Goal: Check status: Check status

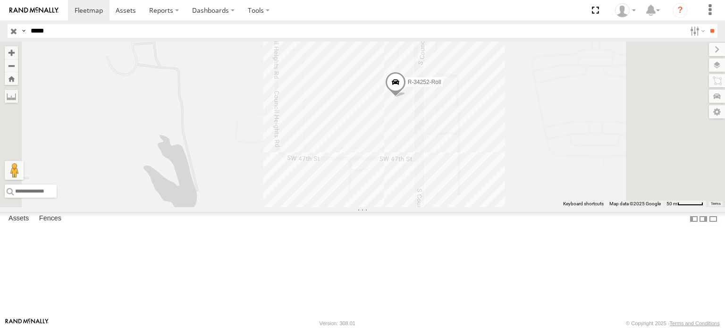
drag, startPoint x: 104, startPoint y: 34, endPoint x: 9, endPoint y: 32, distance: 94.4
click at [9, 32] on div "Search Query Asset ID Asset Label Registration Manufacturer Model VIN Job ID Dr…" at bounding box center [357, 31] width 699 height 14
paste input "*"
type input "******"
click at [706, 24] on input "**" at bounding box center [711, 31] width 11 height 14
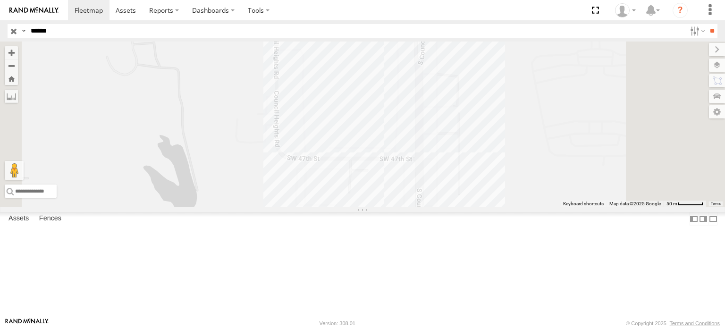
click at [0, 0] on div "R-195915-Swing" at bounding box center [0, 0] width 0 height 0
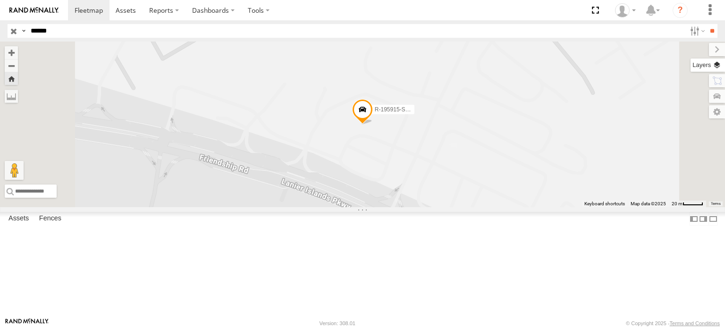
click at [713, 69] on label at bounding box center [707, 64] width 34 height 13
click at [0, 0] on span "Basemaps" at bounding box center [0, 0] width 0 height 0
click at [0, 0] on span "Satellite + Roadmap" at bounding box center [0, 0] width 0 height 0
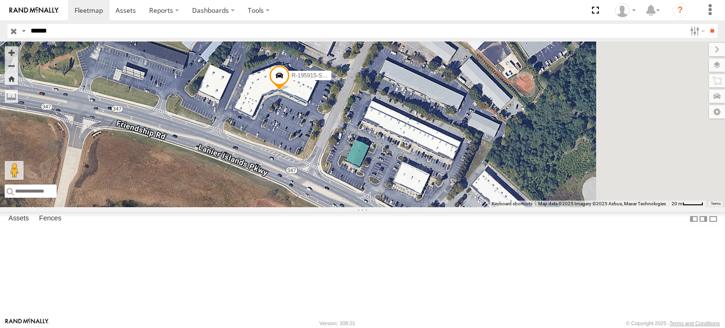
drag, startPoint x: 408, startPoint y: 158, endPoint x: 293, endPoint y: 108, distance: 124.4
click at [293, 109] on div "R-195915-Swing" at bounding box center [362, 125] width 725 height 166
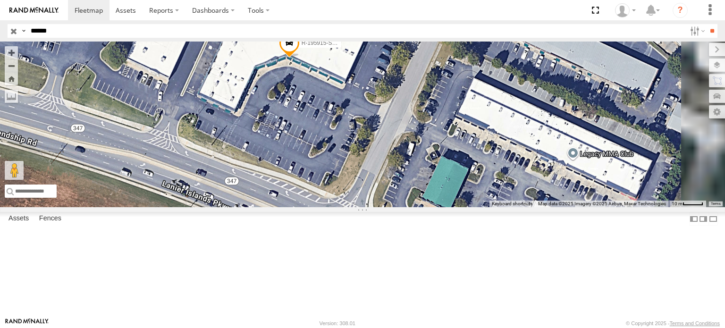
drag, startPoint x: 485, startPoint y: 92, endPoint x: 395, endPoint y: 341, distance: 264.2
click at [395, 327] on html at bounding box center [362, 164] width 725 height 328
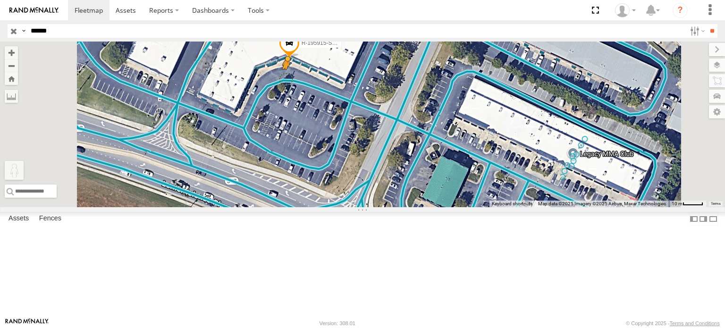
drag, startPoint x: 253, startPoint y: 276, endPoint x: 403, endPoint y: 133, distance: 207.5
click at [403, 133] on div "R-195915-Swing To activate drag with keyboard, press Alt + Enter. Once in keybo…" at bounding box center [362, 125] width 725 height 166
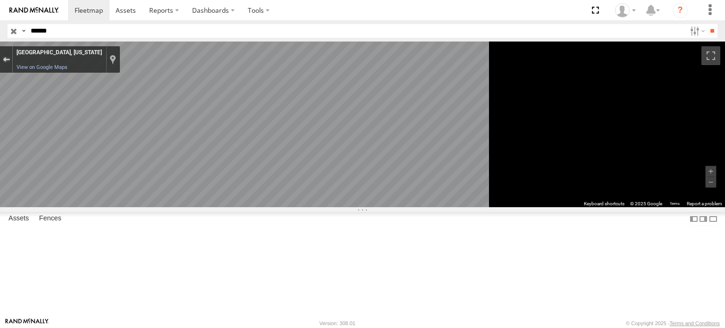
click at [12, 55] on button "Exit the Street View" at bounding box center [6, 59] width 12 height 13
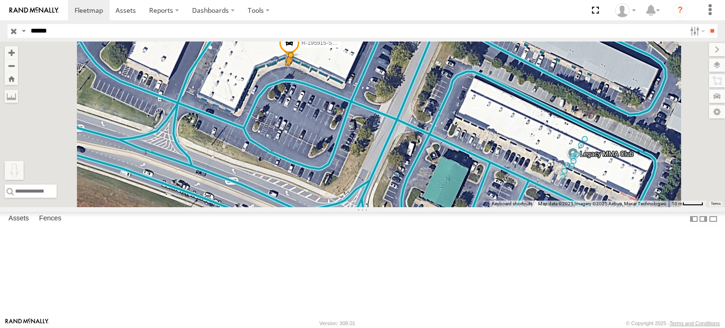
drag, startPoint x: 251, startPoint y: 281, endPoint x: 407, endPoint y: 129, distance: 217.1
click at [407, 129] on div "R-195915-Swing To activate drag with keyboard, press Alt + Enter. Once in keybo…" at bounding box center [362, 125] width 725 height 166
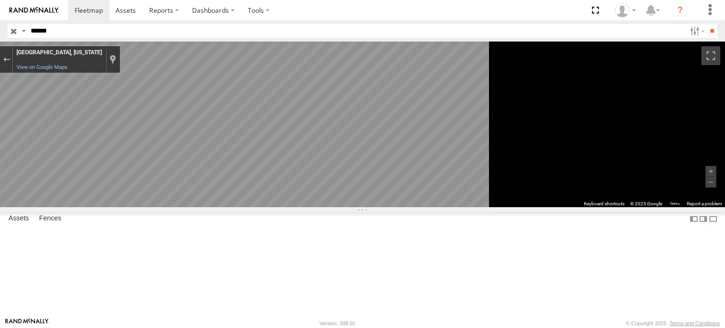
click at [628, 125] on div "To navigate the map with touch gestures double-tap and hold your finger on the …" at bounding box center [362, 125] width 725 height 166
click at [199, 6] on label "Dashboards" at bounding box center [213, 10] width 56 height 20
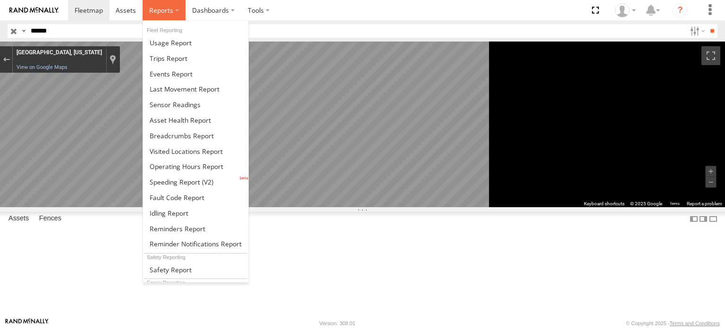
click at [161, 11] on span at bounding box center [161, 10] width 24 height 9
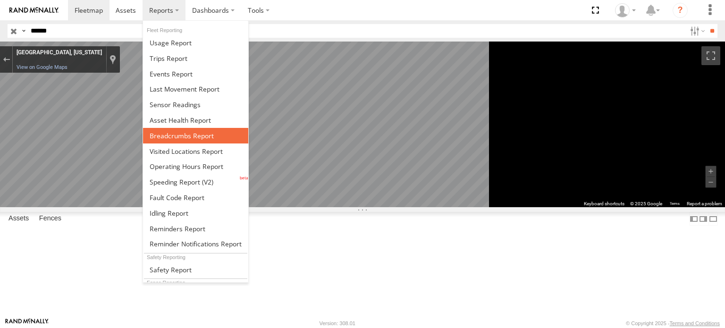
click at [181, 131] on span at bounding box center [182, 135] width 64 height 9
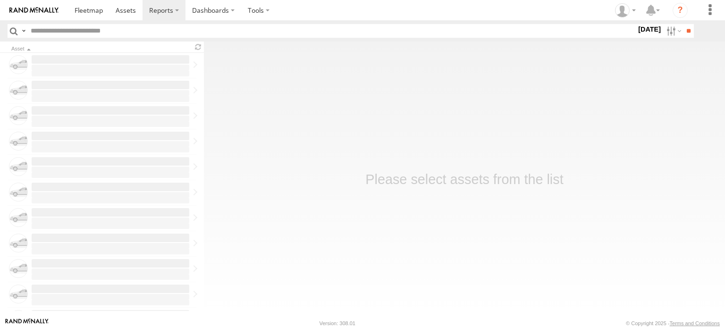
click at [147, 32] on input "text" at bounding box center [331, 31] width 609 height 14
paste input "******"
type input "******"
click at [668, 33] on label at bounding box center [672, 31] width 20 height 14
click at [0, 0] on label at bounding box center [0, 0] width 0 height 0
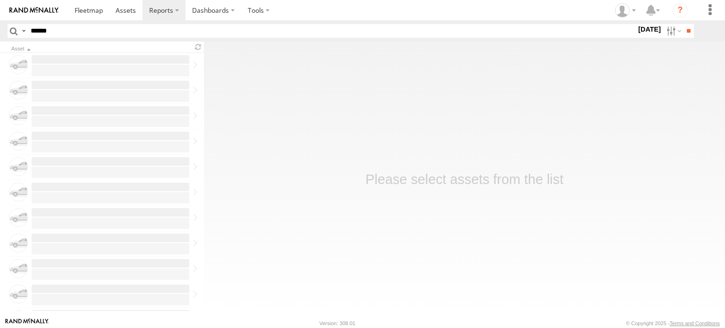
click at [0, 0] on label at bounding box center [0, 0] width 0 height 0
click at [684, 32] on input "**" at bounding box center [688, 31] width 11 height 14
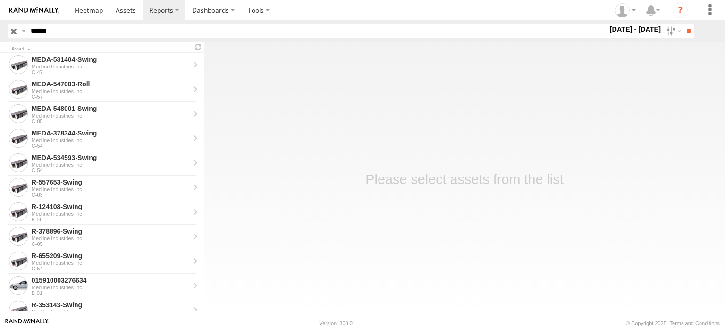
click at [81, 31] on input "******" at bounding box center [317, 31] width 580 height 14
click at [683, 33] on input "**" at bounding box center [688, 31] width 11 height 14
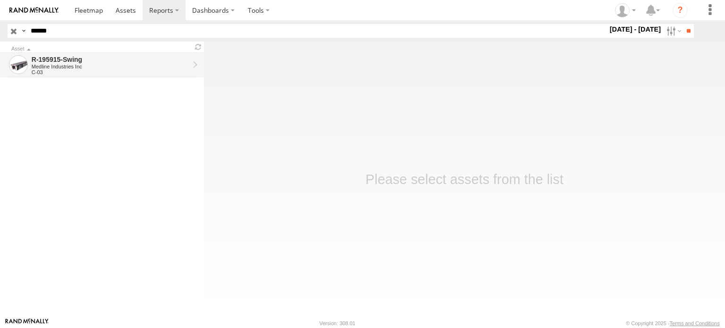
click at [94, 62] on div "R-195915-Swing" at bounding box center [111, 59] width 158 height 8
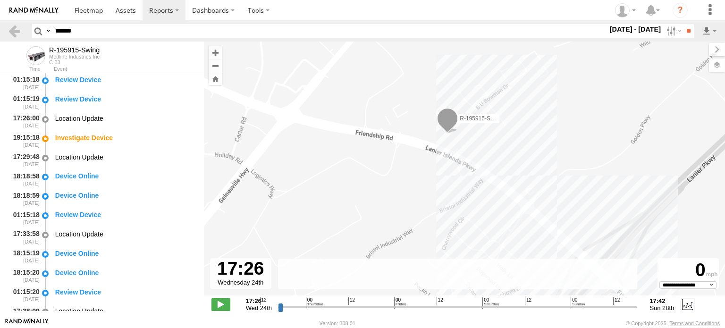
drag, startPoint x: 594, startPoint y: 198, endPoint x: 555, endPoint y: 158, distance: 56.4
click at [555, 158] on div "R-195915-Swing" at bounding box center [464, 174] width 521 height 264
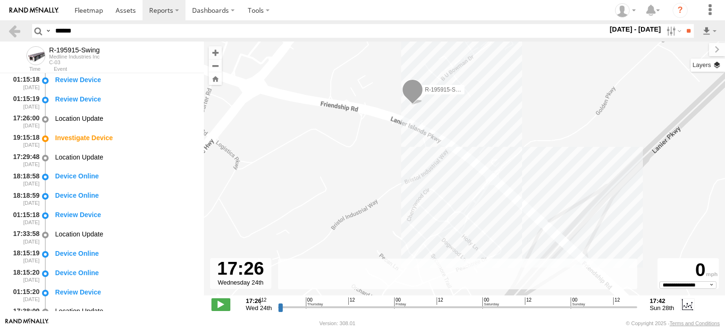
click at [721, 65] on label at bounding box center [707, 64] width 34 height 13
click at [0, 0] on span "Basemaps" at bounding box center [0, 0] width 0 height 0
click at [0, 0] on span "Satellite" at bounding box center [0, 0] width 0 height 0
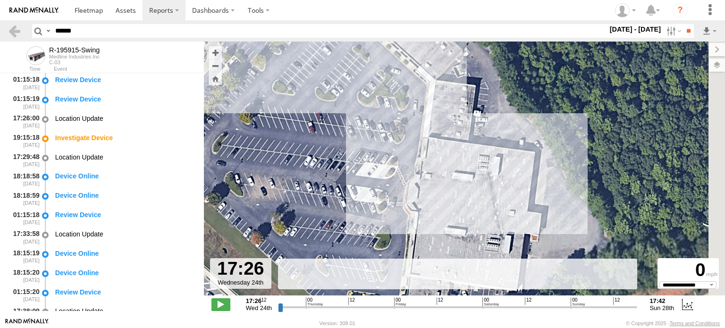
drag, startPoint x: 570, startPoint y: 141, endPoint x: 482, endPoint y: 211, distance: 112.8
click at [482, 211] on div "R-195915-Swing" at bounding box center [464, 174] width 521 height 264
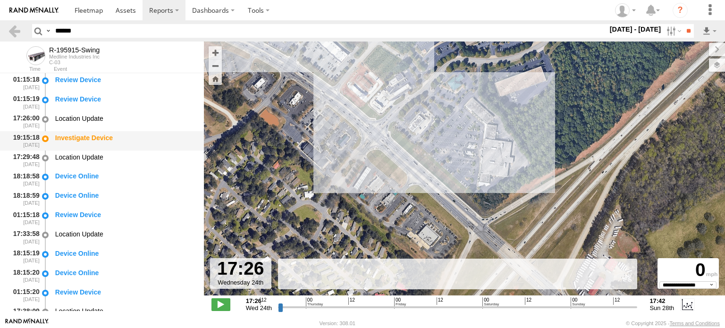
click at [69, 133] on div "Investigate Device" at bounding box center [125, 140] width 142 height 17
click at [74, 171] on div "Device Online" at bounding box center [125, 179] width 142 height 17
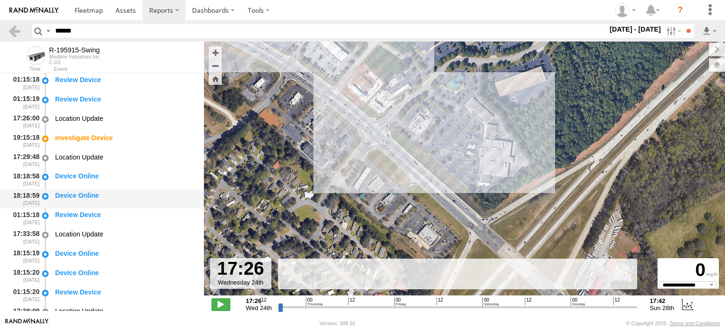
click at [79, 192] on div "Device Online" at bounding box center [125, 195] width 140 height 8
click at [83, 212] on div "Review Device" at bounding box center [125, 214] width 140 height 8
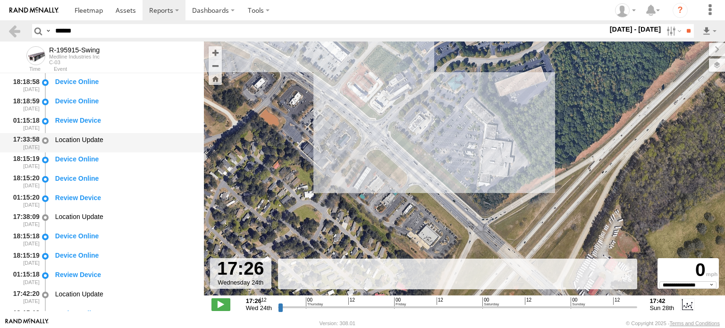
scroll to position [142, 0]
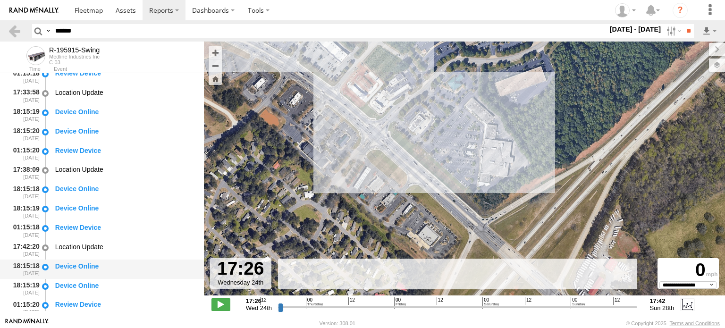
click at [71, 265] on div "Device Online" at bounding box center [125, 266] width 140 height 8
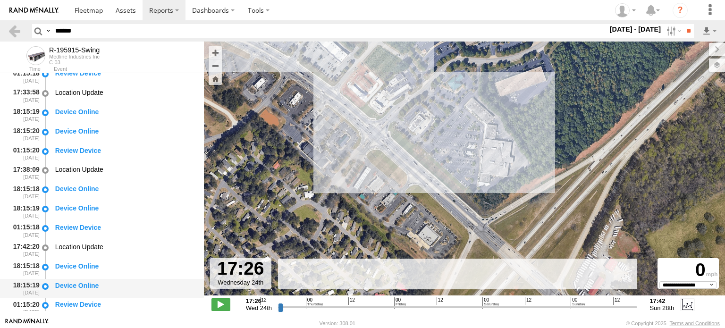
click at [70, 283] on div "Device Online" at bounding box center [125, 285] width 140 height 8
click at [221, 305] on span at bounding box center [220, 304] width 19 height 12
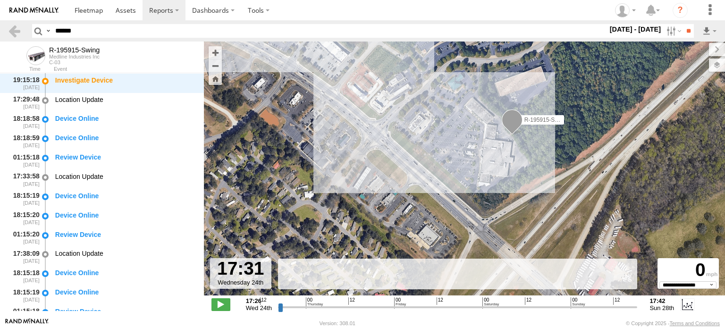
click at [511, 125] on span at bounding box center [511, 121] width 21 height 25
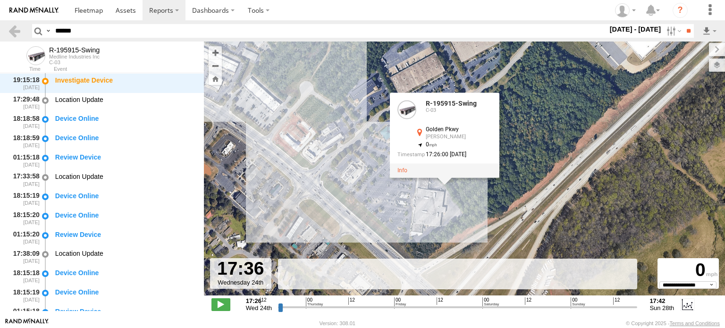
drag, startPoint x: 359, startPoint y: 165, endPoint x: 325, endPoint y: 197, distance: 47.4
click at [325, 197] on div "R-195915-Swing R-195915-Swing C-03 Golden Pkwy Buford 34.14245 , -83.95026 0 17…" at bounding box center [464, 174] width 521 height 264
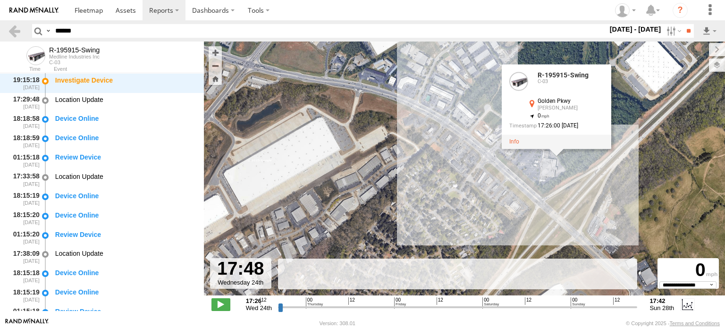
drag, startPoint x: 293, startPoint y: 160, endPoint x: 425, endPoint y: 138, distance: 132.9
click at [425, 138] on div "R-195915-Swing R-195915-Swing C-03 Golden Pkwy Buford 34.14245 , -83.95026 0 17…" at bounding box center [464, 174] width 521 height 264
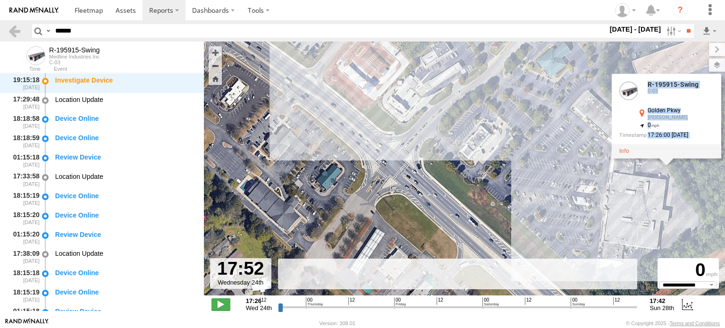
drag, startPoint x: 250, startPoint y: 127, endPoint x: 625, endPoint y: 103, distance: 375.8
click at [625, 103] on div "To navigate the map with touch gestures double-tap and hold your finger on the …" at bounding box center [464, 180] width 521 height 276
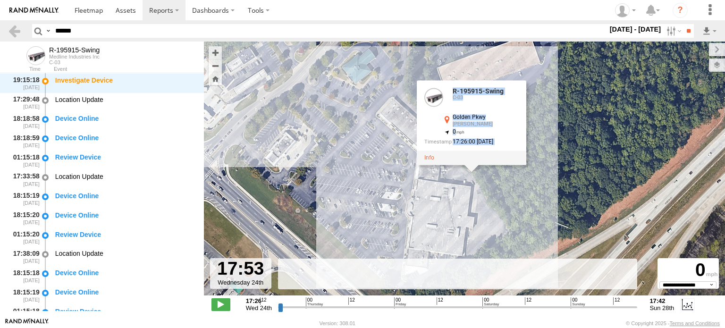
drag, startPoint x: 302, startPoint y: 117, endPoint x: 491, endPoint y: 90, distance: 190.3
click at [485, 90] on div "R-195915-Swing R-195915-Swing C-03 Golden Pkwy Buford 34.14245 , -83.95026 0 17…" at bounding box center [464, 174] width 521 height 264
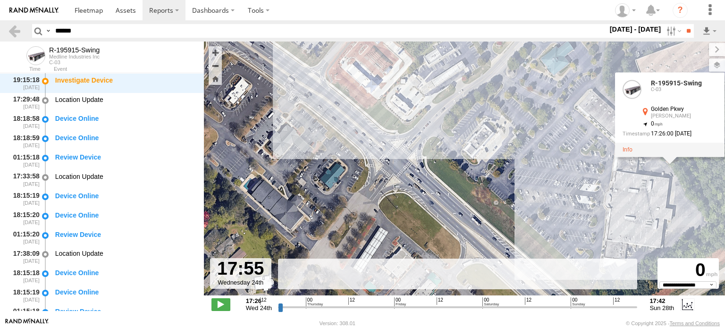
drag, startPoint x: 281, startPoint y: 137, endPoint x: 545, endPoint y: 124, distance: 264.5
click at [545, 124] on div "R-195915-Swing R-195915-Swing C-03 Golden Pkwy Buford 34.14245 , -83.95026 0 17…" at bounding box center [464, 174] width 521 height 264
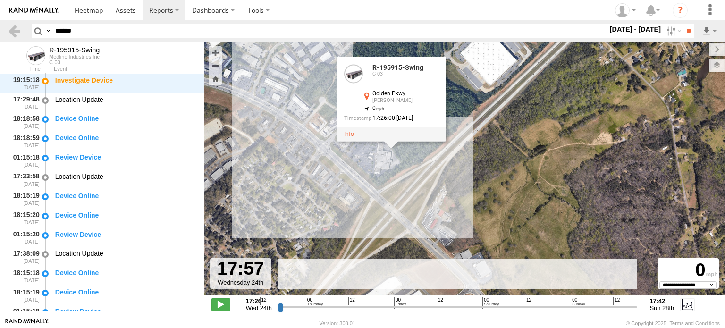
click at [305, 131] on div "R-195915-Swing R-195915-Swing C-03 Golden Pkwy Buford 34.14245 , -83.95026 0 17…" at bounding box center [464, 174] width 521 height 264
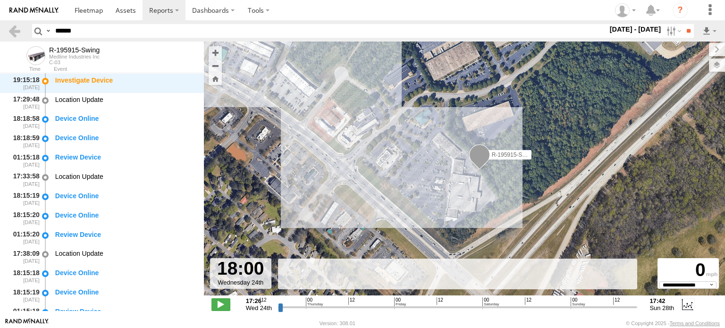
drag, startPoint x: 269, startPoint y: 130, endPoint x: 553, endPoint y: 86, distance: 287.3
click at [567, 81] on div "R-195915-Swing" at bounding box center [464, 174] width 521 height 264
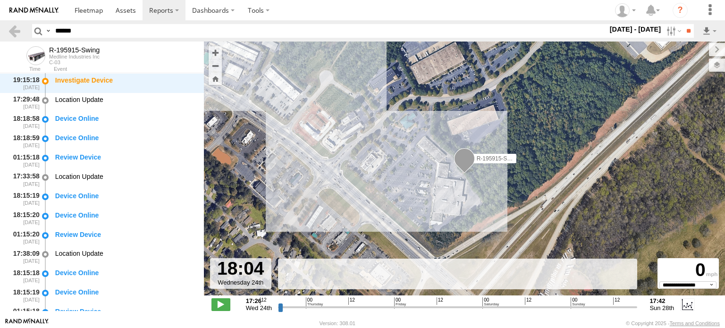
drag, startPoint x: 299, startPoint y: 113, endPoint x: 525, endPoint y: 159, distance: 230.1
click at [525, 159] on div "R-195915-Swing" at bounding box center [464, 174] width 521 height 264
click at [55, 115] on div "Device Online" at bounding box center [125, 118] width 140 height 8
click at [75, 119] on div "Device Online" at bounding box center [125, 118] width 140 height 8
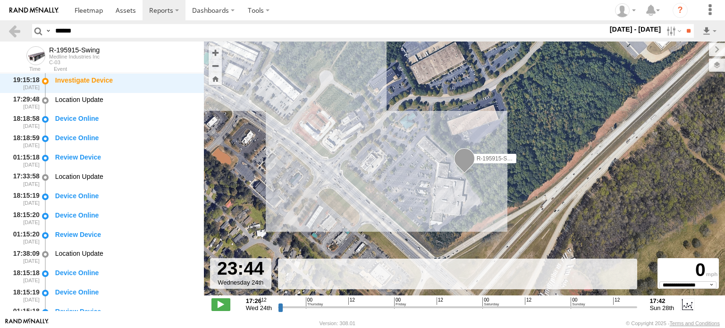
click at [303, 303] on input "range" at bounding box center [457, 306] width 359 height 9
click at [349, 303] on input "range" at bounding box center [457, 306] width 359 height 9
click at [400, 302] on input "range" at bounding box center [457, 306] width 359 height 9
click at [445, 307] on input "range" at bounding box center [457, 306] width 359 height 9
click at [508, 305] on input "range" at bounding box center [457, 306] width 359 height 9
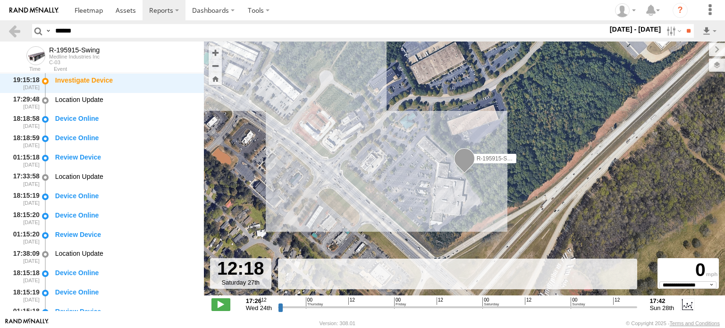
drag, startPoint x: 508, startPoint y: 305, endPoint x: 528, endPoint y: 306, distance: 20.3
click at [528, 306] on input "range" at bounding box center [457, 306] width 359 height 9
click at [467, 163] on span at bounding box center [464, 160] width 21 height 25
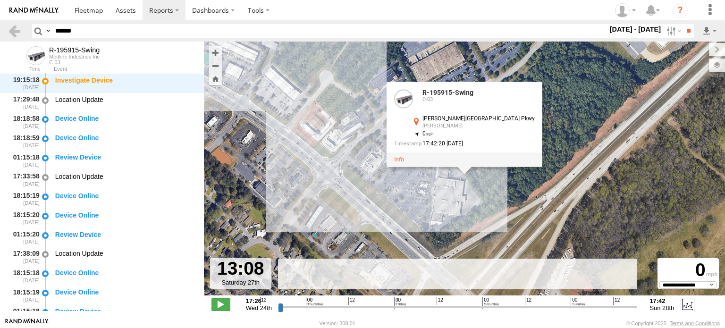
click at [560, 307] on input "range" at bounding box center [457, 306] width 359 height 9
drag, startPoint x: 570, startPoint y: 301, endPoint x: 575, endPoint y: 301, distance: 5.2
click at [570, 301] on div "12 00 12 00 12 00 12 00 12" at bounding box center [457, 300] width 353 height 7
click at [581, 303] on input "range" at bounding box center [457, 306] width 359 height 9
click at [593, 303] on input "range" at bounding box center [457, 306] width 359 height 9
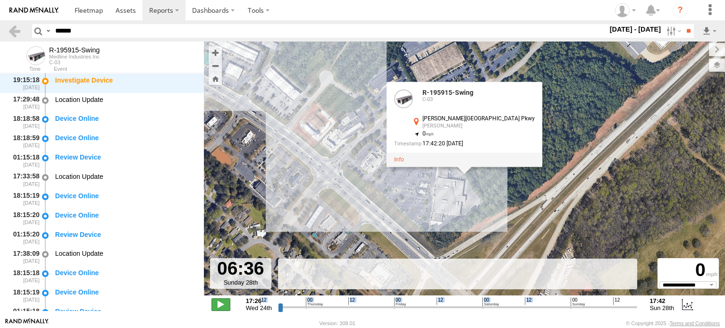
type input "**********"
click at [217, 305] on span at bounding box center [220, 304] width 19 height 12
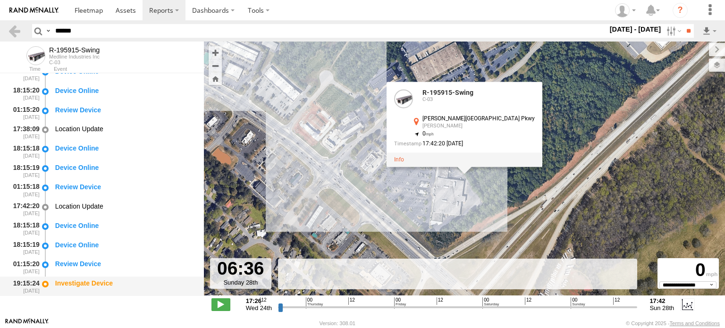
click at [73, 281] on div "Investigate Device" at bounding box center [125, 283] width 140 height 8
click at [72, 264] on div "Review Device" at bounding box center [125, 263] width 140 height 8
click at [66, 242] on div "Device Online" at bounding box center [125, 245] width 140 height 8
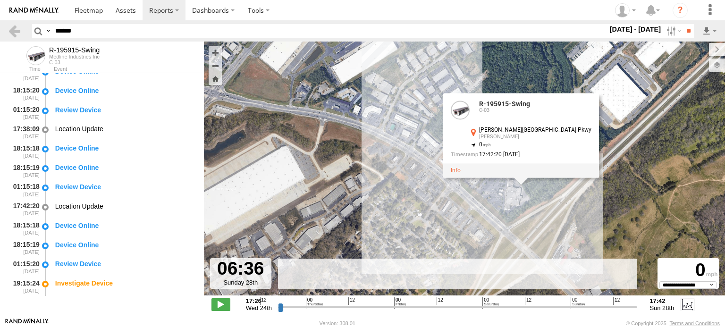
drag, startPoint x: 396, startPoint y: 166, endPoint x: 461, endPoint y: 202, distance: 74.1
click at [461, 202] on div "R-195915-Swing R-195915-Swing C-03 Lanier Islands Pkwy Buford , 0 17:42:20 09/2…" at bounding box center [464, 174] width 521 height 264
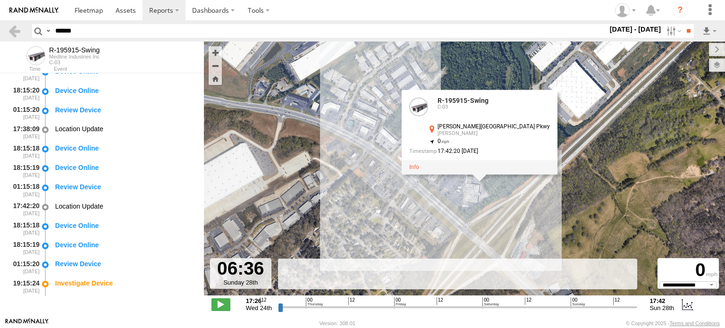
drag, startPoint x: 393, startPoint y: 163, endPoint x: 354, endPoint y: 159, distance: 38.9
click at [355, 161] on div "R-195915-Swing R-195915-Swing C-03 Lanier Islands Pkwy Buford , 0 17:42:20 09/2…" at bounding box center [464, 174] width 521 height 264
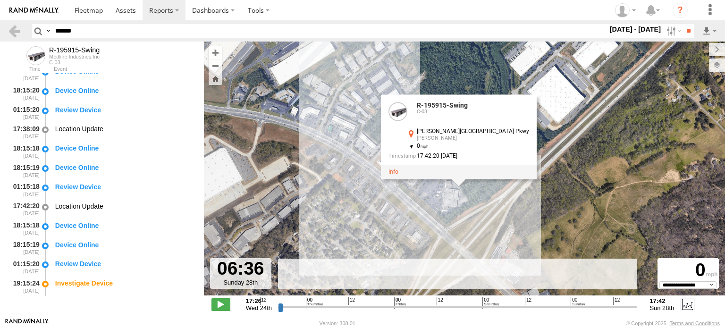
drag, startPoint x: 354, startPoint y: 159, endPoint x: 334, endPoint y: 166, distance: 21.2
click at [333, 166] on div "R-195915-Swing R-195915-Swing C-03 Lanier Islands Pkwy Buford , 0 17:42:20 09/2…" at bounding box center [464, 174] width 521 height 264
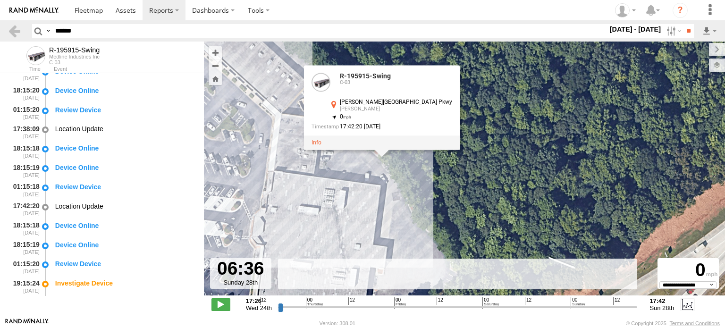
drag, startPoint x: 337, startPoint y: 161, endPoint x: 385, endPoint y: 186, distance: 54.6
click at [385, 186] on div "R-195915-Swing R-195915-Swing C-03 Lanier Islands Pkwy Buford , 0 17:42:20 09/2…" at bounding box center [464, 174] width 521 height 264
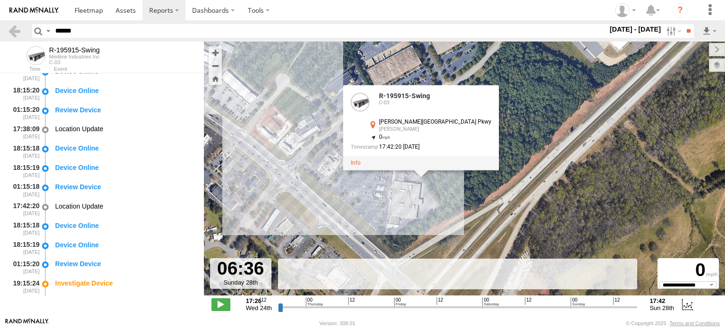
drag, startPoint x: 371, startPoint y: 205, endPoint x: 407, endPoint y: 202, distance: 36.4
click at [407, 202] on div "R-195915-Swing R-195915-Swing C-03 Lanier Islands Pkwy Buford , 0 17:42:20 09/2…" at bounding box center [464, 174] width 521 height 264
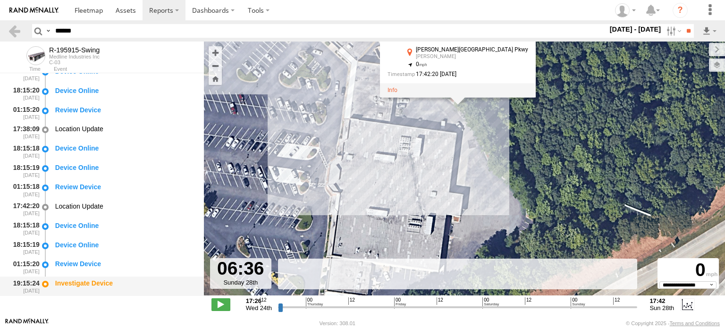
click at [83, 281] on div "Investigate Device" at bounding box center [125, 283] width 140 height 8
click at [79, 263] on div "Review Device" at bounding box center [125, 263] width 140 height 8
click at [79, 241] on div "Device Online" at bounding box center [125, 245] width 140 height 8
click at [85, 126] on div "Location Update" at bounding box center [125, 129] width 140 height 8
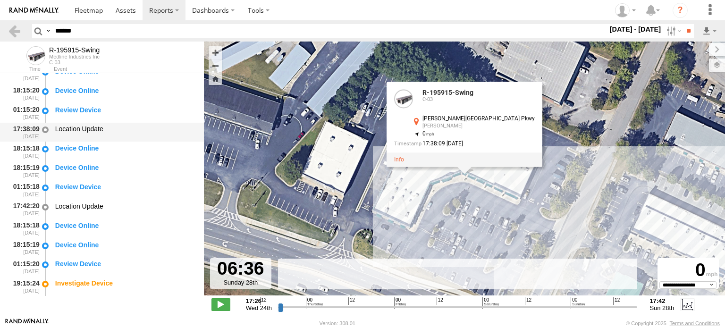
click at [81, 139] on div "Location Update" at bounding box center [125, 132] width 142 height 17
click at [77, 150] on div "Device Online" at bounding box center [125, 148] width 140 height 8
click at [77, 205] on div "Location Update" at bounding box center [125, 206] width 140 height 8
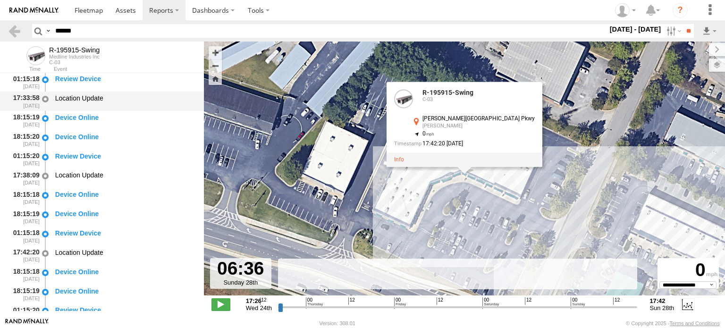
click at [78, 100] on div "Location Update" at bounding box center [125, 98] width 140 height 8
click at [75, 173] on div "Location Update" at bounding box center [125, 175] width 140 height 8
click at [75, 254] on div "Location Update" at bounding box center [125, 252] width 140 height 8
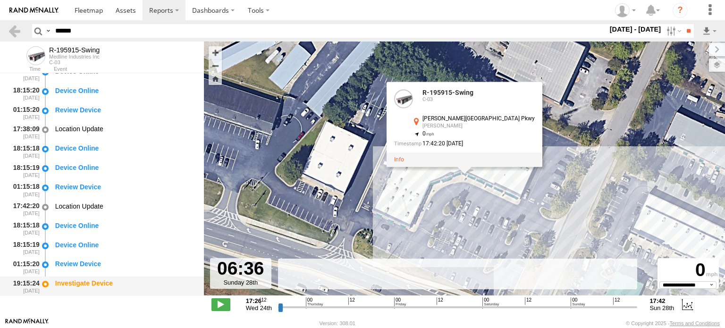
click at [76, 283] on div "Investigate Device" at bounding box center [125, 283] width 140 height 8
click at [83, 263] on div "Review Device" at bounding box center [125, 263] width 140 height 8
click at [672, 30] on label at bounding box center [672, 31] width 20 height 14
click at [0, 0] on label at bounding box center [0, 0] width 0 height 0
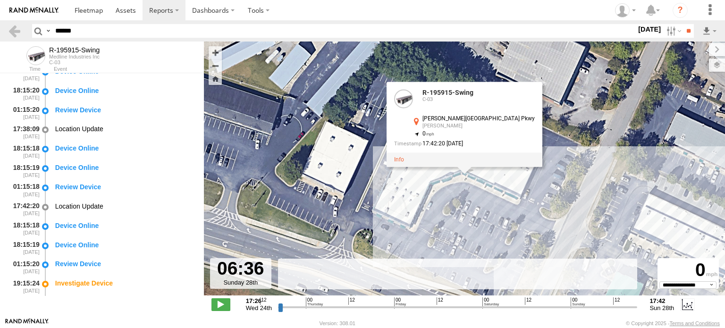
click at [0, 0] on label at bounding box center [0, 0] width 0 height 0
click at [689, 27] on input "**" at bounding box center [688, 31] width 11 height 14
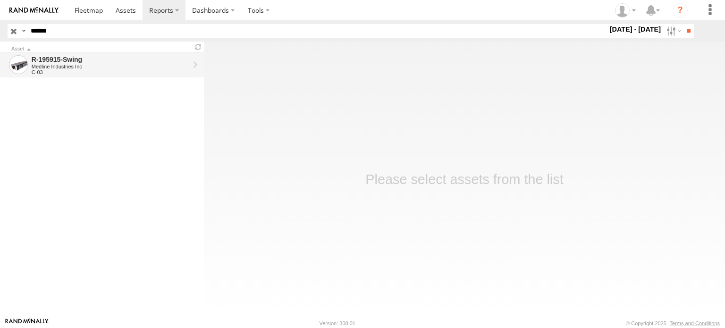
click at [102, 60] on div "R-195915-Swing" at bounding box center [111, 59] width 158 height 8
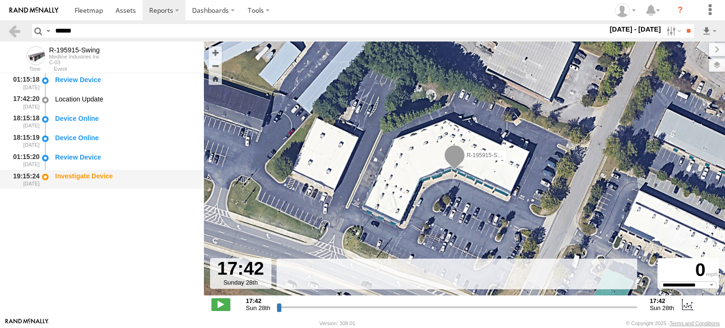
click at [86, 175] on div "Investigate Device" at bounding box center [125, 176] width 140 height 8
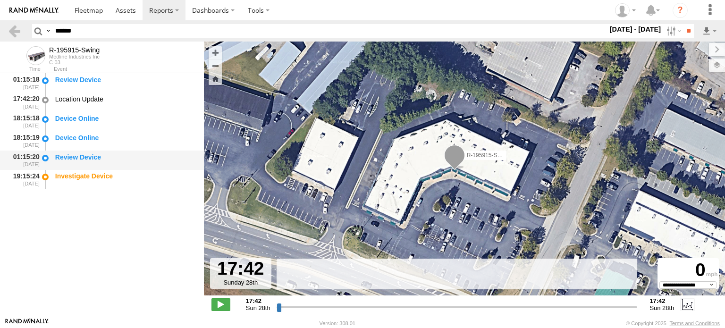
click at [87, 153] on div "Review Device" at bounding box center [125, 157] width 140 height 8
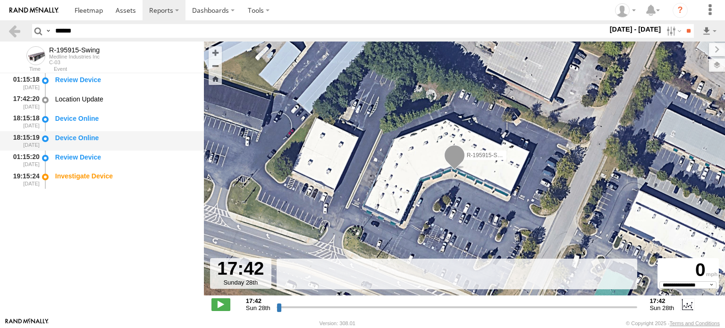
click at [88, 139] on div "Device Online" at bounding box center [125, 137] width 140 height 8
click at [88, 112] on div "18:15:18 [DATE] Device Online" at bounding box center [102, 121] width 204 height 19
click at [88, 97] on div "Location Update" at bounding box center [125, 99] width 140 height 8
click at [223, 307] on span at bounding box center [220, 304] width 19 height 12
click at [221, 308] on span at bounding box center [220, 304] width 19 height 12
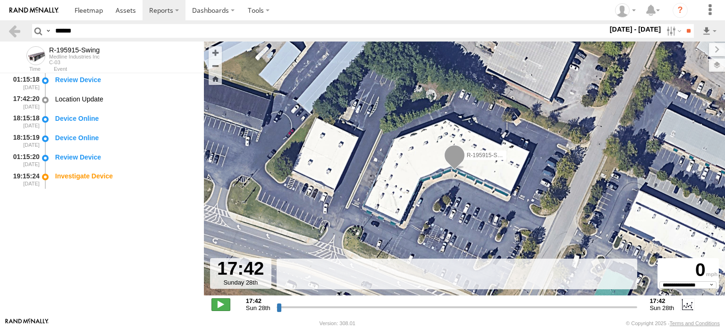
click at [224, 301] on span at bounding box center [220, 304] width 19 height 12
click at [458, 164] on span at bounding box center [454, 157] width 21 height 25
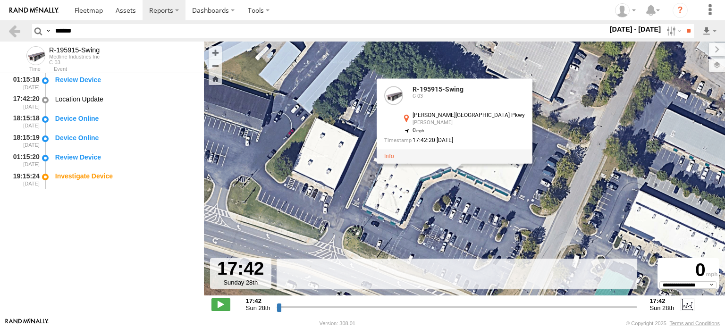
click at [440, 193] on div "R-195915-Swing R-195915-Swing C-03 Lanier Islands Pkwy Buford 34.14521 , -83.95…" at bounding box center [464, 174] width 521 height 264
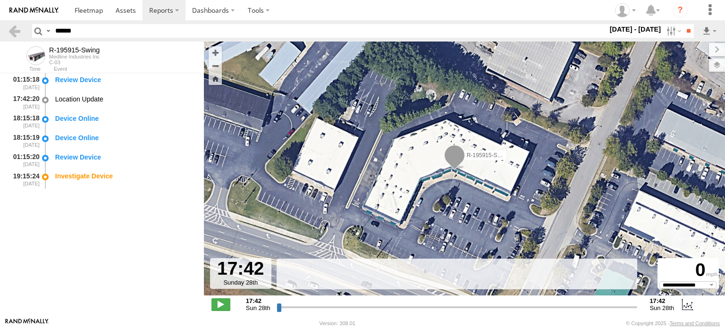
click at [307, 306] on input "range" at bounding box center [456, 306] width 361 height 9
click at [224, 308] on span at bounding box center [220, 304] width 19 height 12
click at [223, 308] on span at bounding box center [220, 304] width 19 height 12
type input "**********"
click at [87, 8] on span at bounding box center [89, 10] width 28 height 9
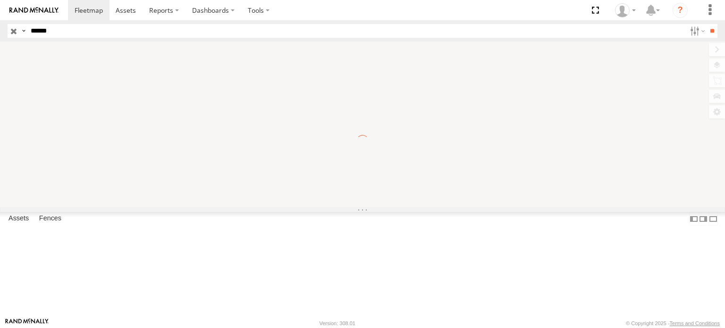
click at [72, 30] on input "******" at bounding box center [356, 31] width 658 height 14
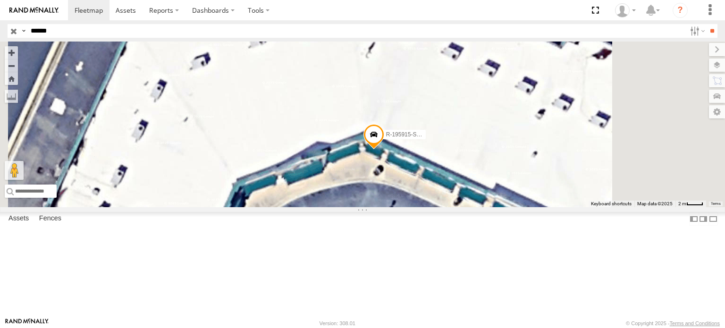
click at [384, 149] on span at bounding box center [373, 136] width 21 height 25
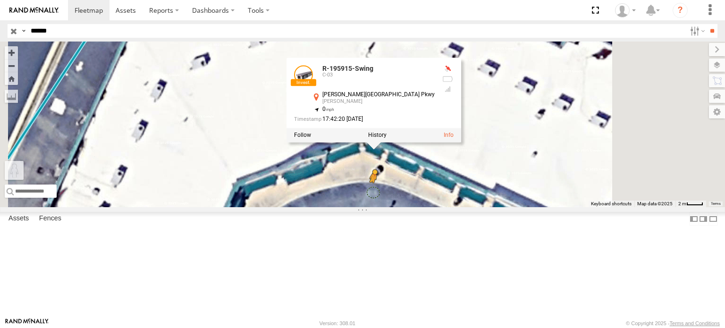
drag, startPoint x: 258, startPoint y: 279, endPoint x: 492, endPoint y: 247, distance: 235.7
click at [492, 207] on div "R-195915-Swing R-195915-Swing C-03 [PERSON_NAME][GEOGRAPHIC_DATA] Pkwy [PERSON_…" at bounding box center [362, 125] width 725 height 166
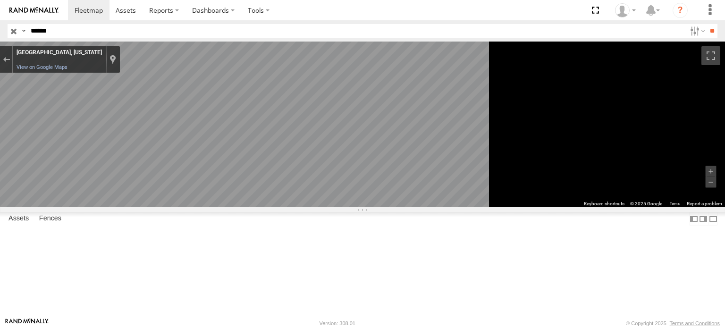
click at [206, 223] on main "To navigate the map with touch gestures double-tap and hold your finger on the …" at bounding box center [362, 180] width 725 height 276
click at [367, 211] on main "To navigate the map with touch gestures double-tap and hold your finger on the …" at bounding box center [362, 180] width 725 height 276
drag, startPoint x: 226, startPoint y: 208, endPoint x: 790, endPoint y: 183, distance: 564.3
click at [724, 183] on html at bounding box center [362, 164] width 725 height 328
click at [268, 239] on icon "Go East" at bounding box center [235, 241] width 66 height 18
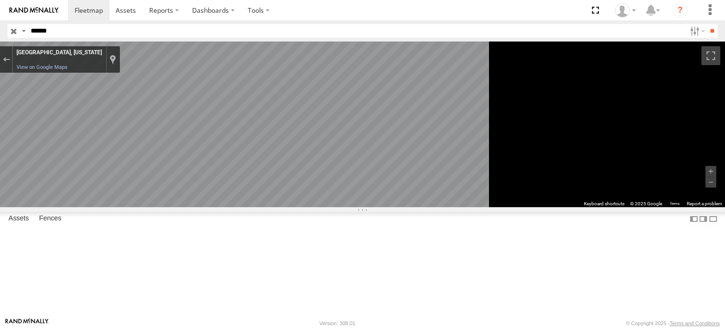
click at [269, 235] on icon "Go East" at bounding box center [237, 240] width 64 height 17
click at [269, 235] on icon "Go East" at bounding box center [238, 240] width 64 height 17
click at [271, 230] on icon "Go West" at bounding box center [241, 232] width 60 height 16
